Goal: Check status

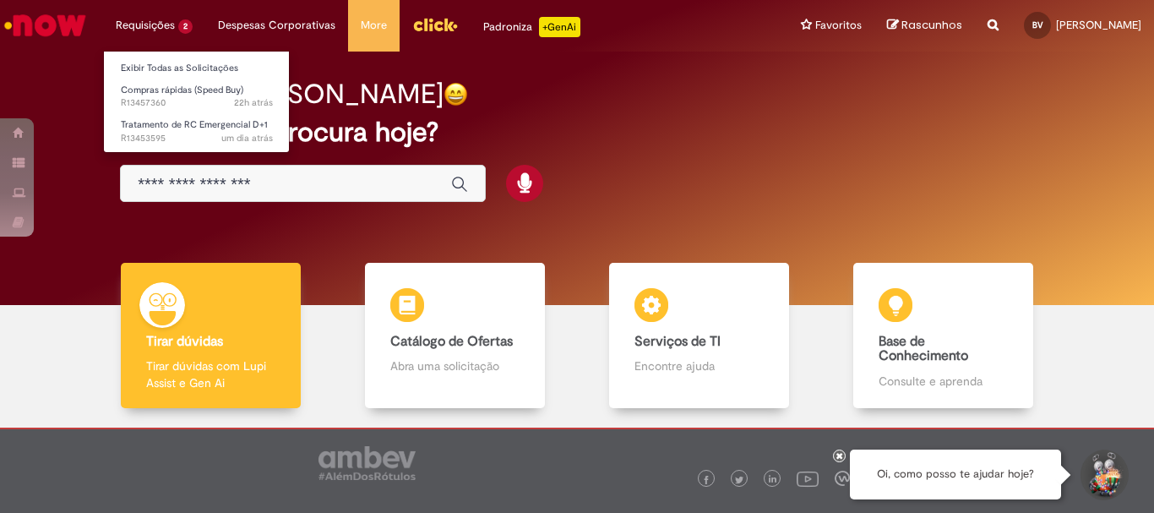
click at [159, 18] on li "Requisições 2 Exibir Todas as Solicitações Compras rápidas (Speed Buy) 22h atrá…" at bounding box center [154, 25] width 102 height 51
click at [173, 63] on link "Exibir Todas as Solicitações" at bounding box center [197, 68] width 186 height 19
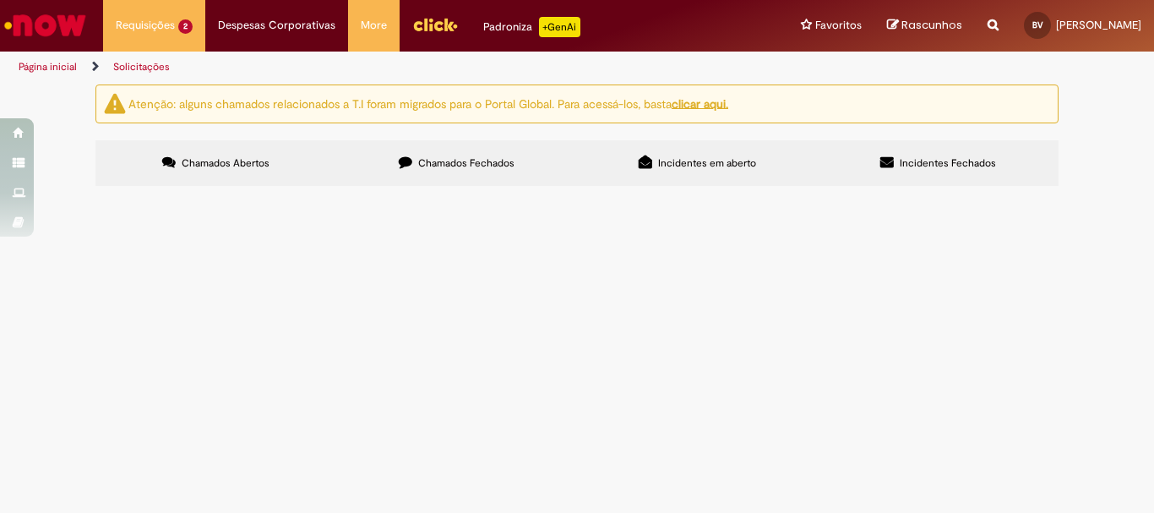
click at [0, 0] on span "R13457360" at bounding box center [0, 0] width 0 height 0
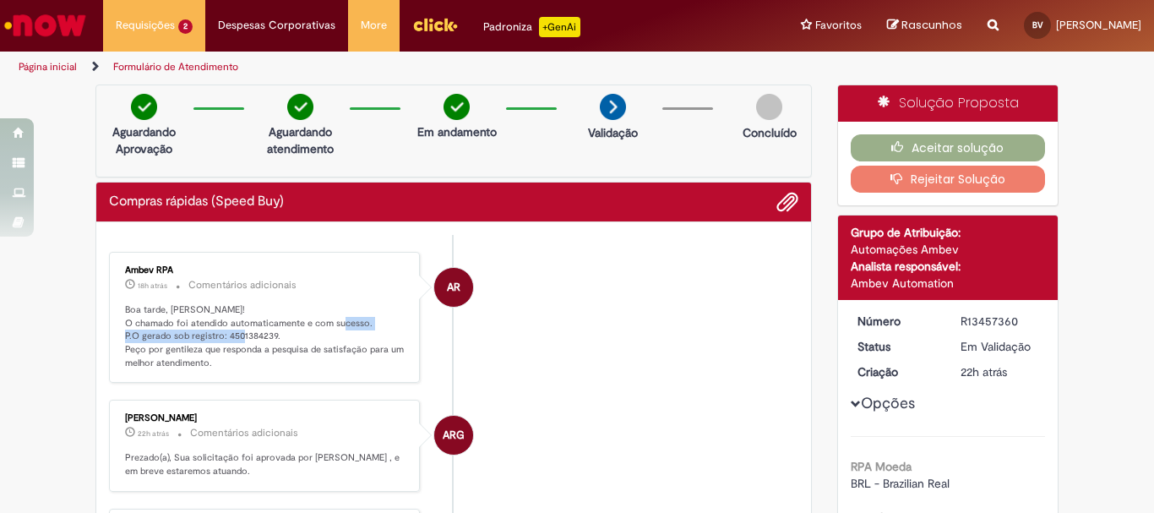
drag, startPoint x: 117, startPoint y: 338, endPoint x: 270, endPoint y: 330, distance: 152.3
click at [270, 330] on div "Ambev RPA 18h atrás 18 horas atrás Comentários adicionais Boa tarde, [PERSON_NA…" at bounding box center [264, 318] width 301 height 122
copy p "P.O gerado sob registro: 4501384239"
